Goal: Task Accomplishment & Management: Manage account settings

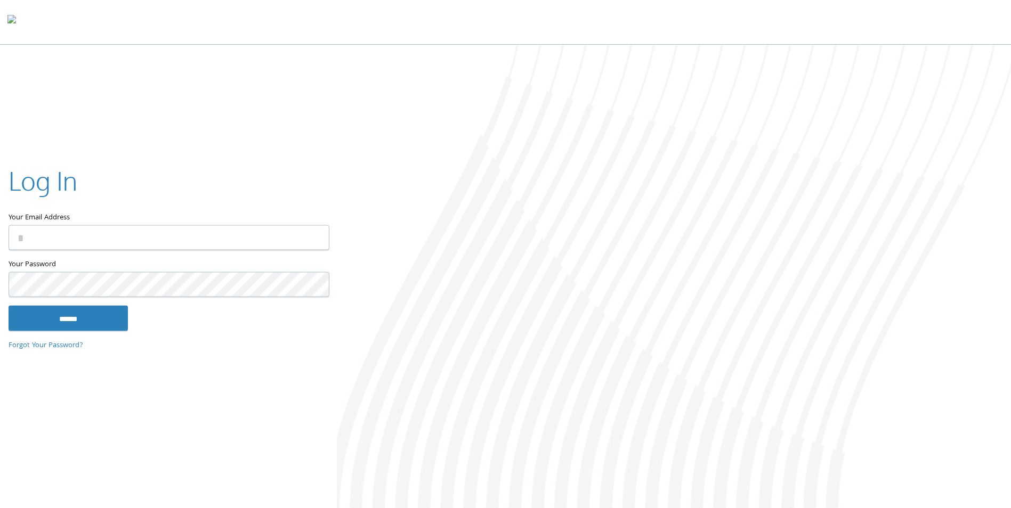
click at [176, 242] on input "Your Email Address" at bounding box center [169, 237] width 321 height 25
type input "**********"
click at [72, 315] on input "******" at bounding box center [68, 319] width 119 height 26
type input "**********"
